Goal: Task Accomplishment & Management: Complete application form

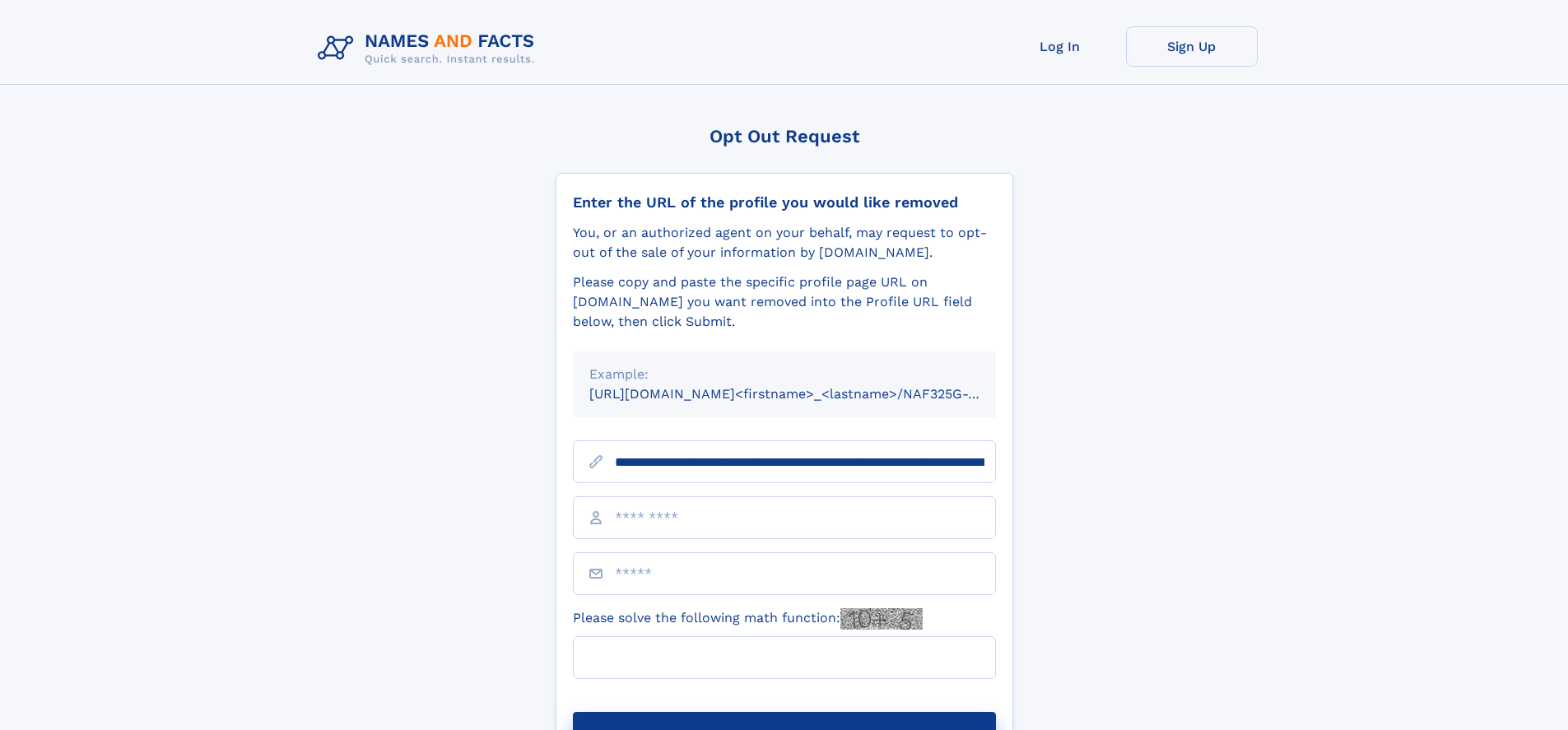
scroll to position [0, 191]
type input "**********"
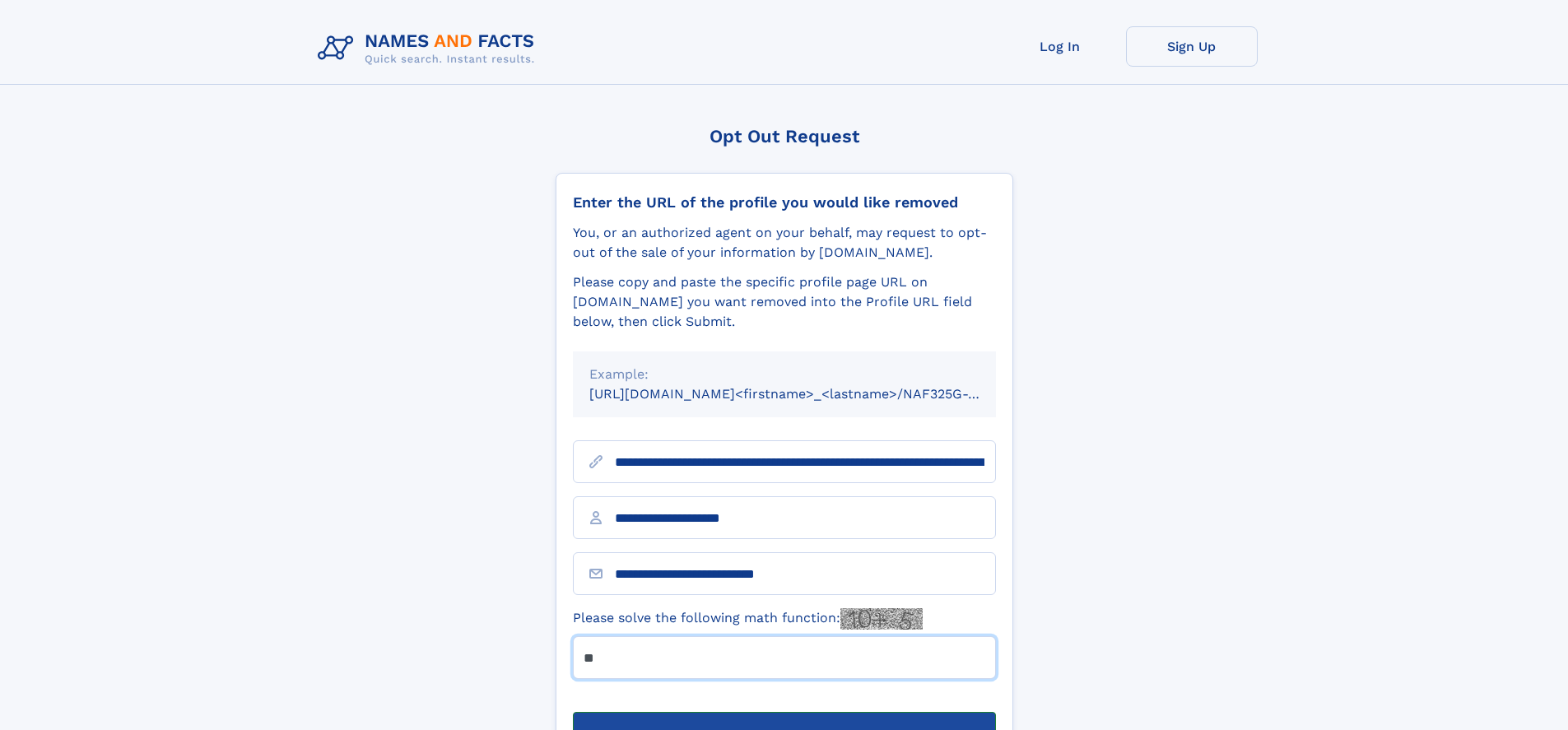
type input "**"
click at [784, 711] on button "Submit Opt Out Request" at bounding box center [785, 738] width 423 height 53
